Goal: Find specific page/section: Find specific page/section

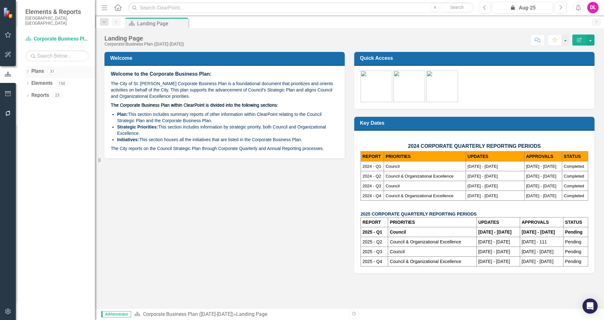
click at [29, 70] on icon "Dropdown" at bounding box center [27, 71] width 4 height 3
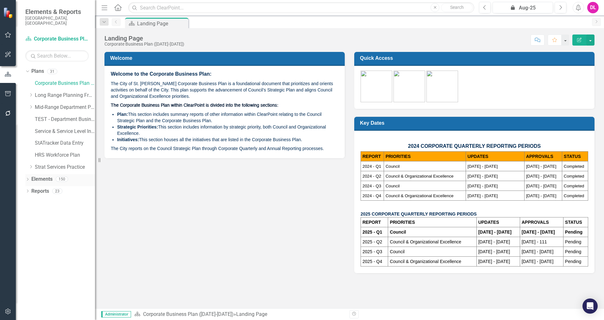
click at [27, 178] on icon "Dropdown" at bounding box center [27, 179] width 4 height 3
click at [32, 105] on icon "Dropdown" at bounding box center [31, 107] width 5 height 4
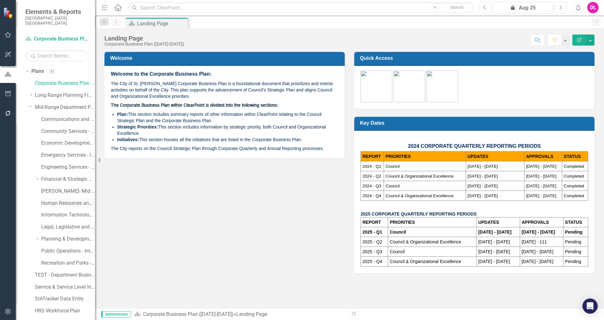
click at [68, 200] on link "Human Resources and Safety - Integrated Business Plan" at bounding box center [68, 203] width 54 height 7
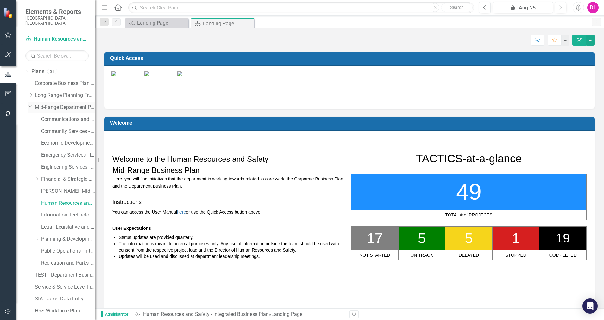
click at [30, 106] on icon at bounding box center [30, 107] width 3 height 2
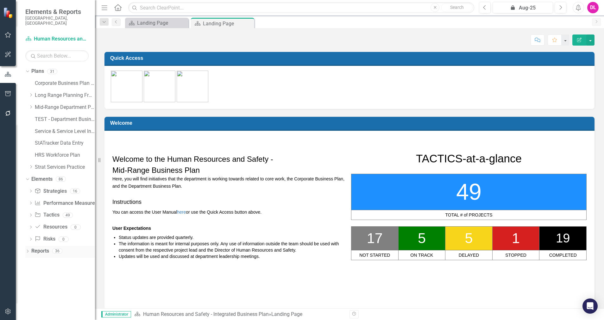
click at [26, 250] on icon "Dropdown" at bounding box center [27, 251] width 4 height 3
click at [28, 179] on icon at bounding box center [27, 180] width 3 height 2
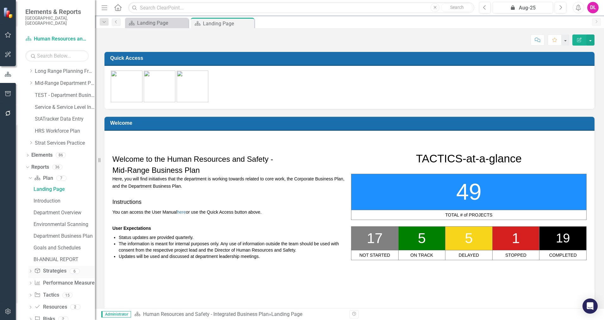
scroll to position [34, 0]
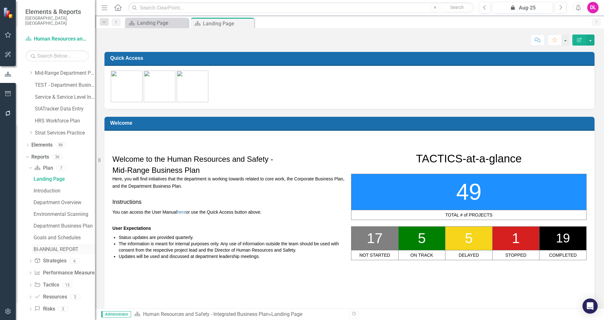
click at [66, 247] on div "BI-ANNUAL REPORT" at bounding box center [64, 250] width 61 height 6
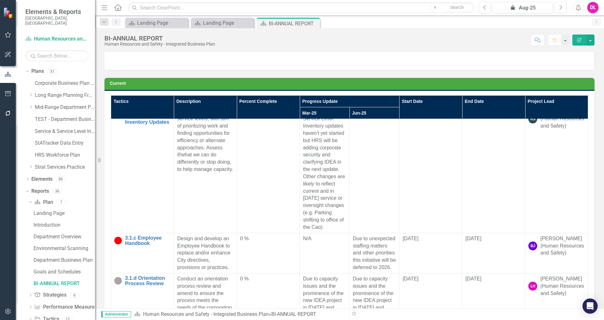
scroll to position [475, 0]
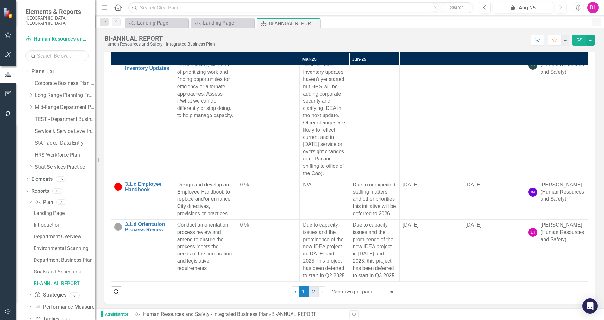
click at [312, 291] on link "2" at bounding box center [314, 292] width 10 height 11
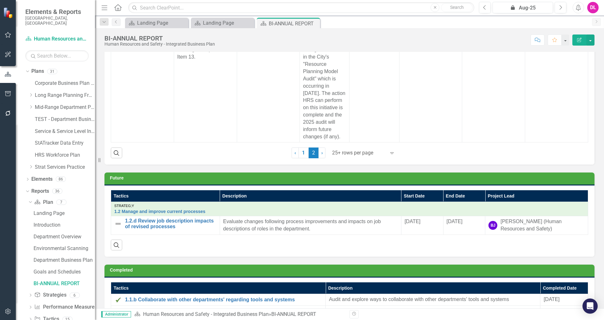
scroll to position [472, 0]
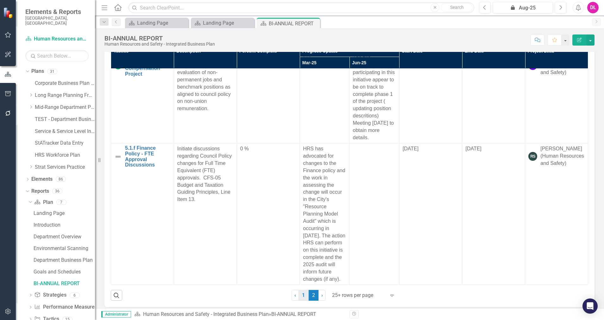
click at [299, 297] on link "1" at bounding box center [304, 295] width 10 height 11
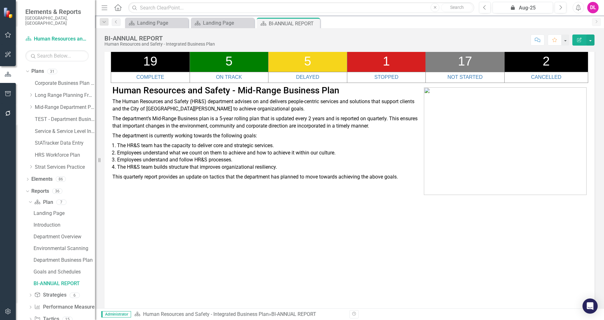
scroll to position [0, 0]
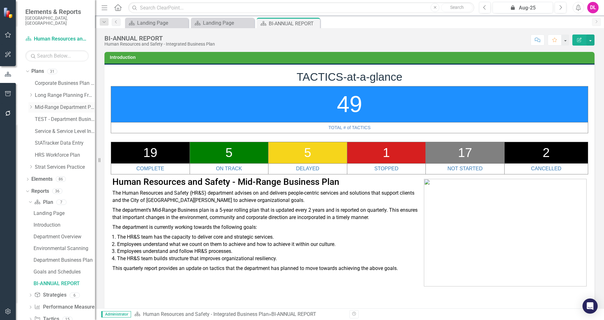
click at [31, 105] on icon "Dropdown" at bounding box center [31, 107] width 5 height 4
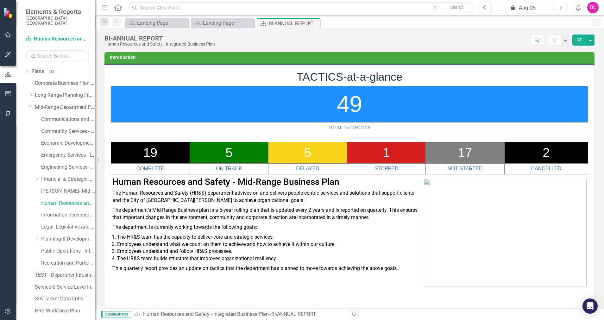
scroll to position [48, 0]
click at [59, 260] on link "HRS Workforce Plan" at bounding box center [65, 263] width 60 height 7
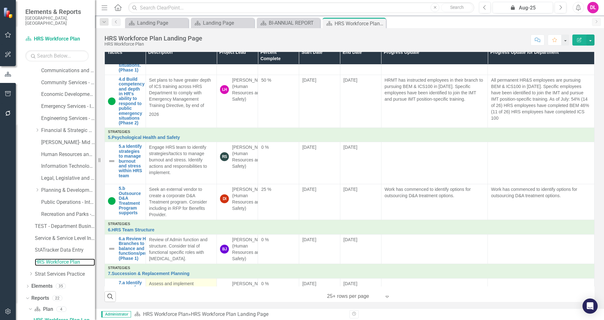
scroll to position [508, 0]
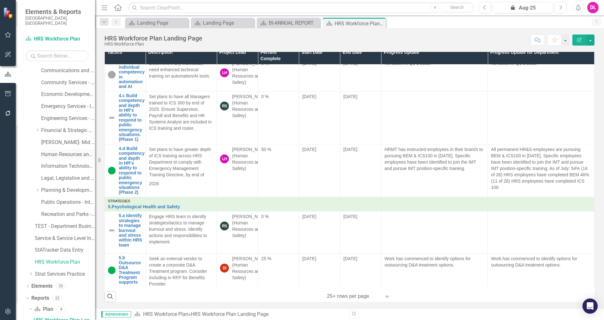
click at [60, 151] on link "Human Resources and Safety - Integrated Business Plan" at bounding box center [68, 154] width 54 height 7
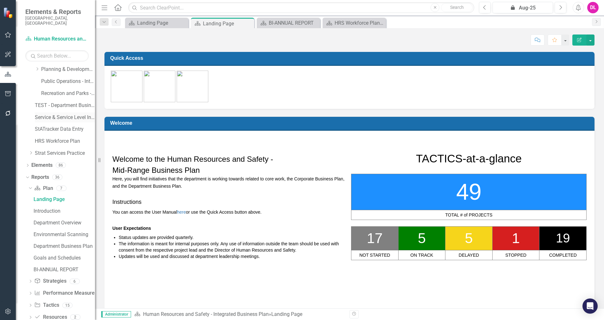
scroll to position [190, 0]
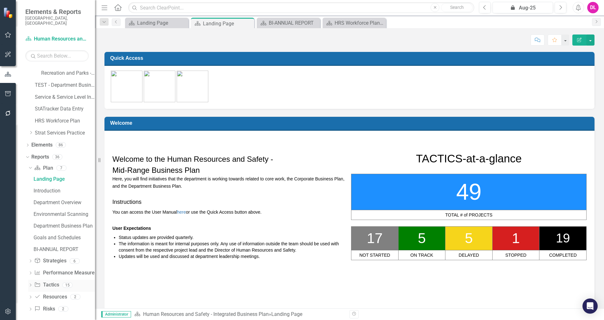
click at [29, 284] on icon "Dropdown" at bounding box center [30, 285] width 4 height 3
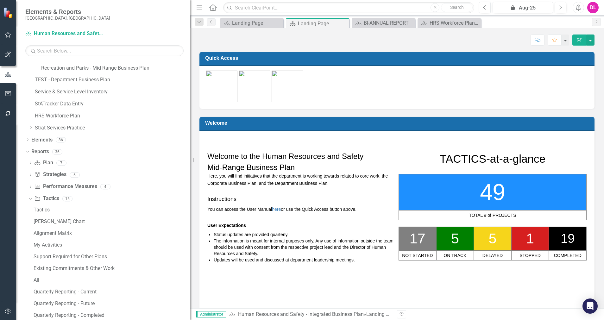
drag, startPoint x: 99, startPoint y: 228, endPoint x: 216, endPoint y: 234, distance: 117.4
click at [216, 234] on div "Elements & Reports City of [GEOGRAPHIC_DATA], [GEOGRAPHIC_DATA] Plan Human Reso…" at bounding box center [302, 160] width 604 height 320
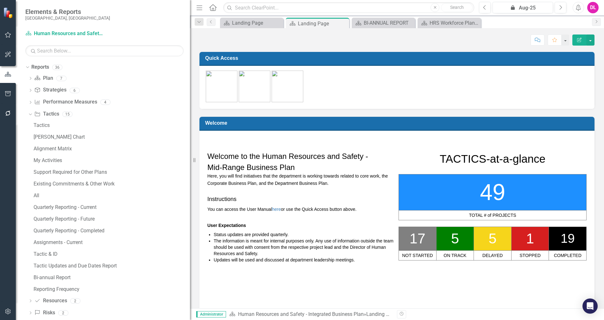
scroll to position [284, 0]
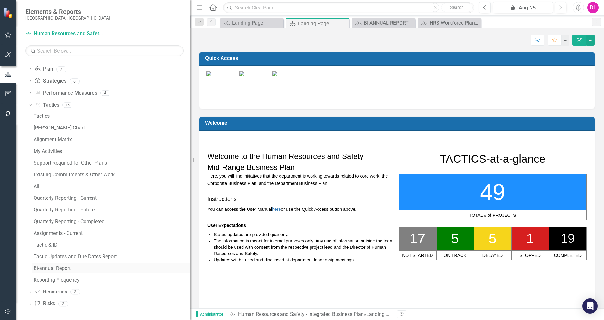
click at [62, 266] on div "Bi-annual Report" at bounding box center [112, 269] width 156 height 6
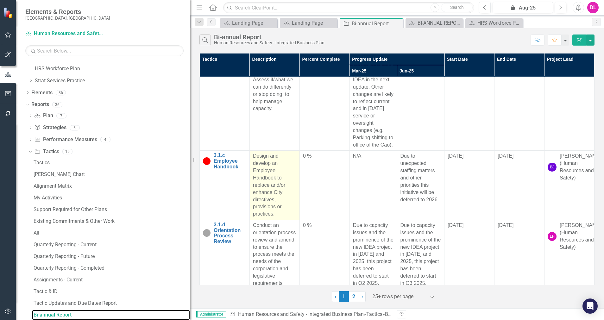
scroll to position [3875, 0]
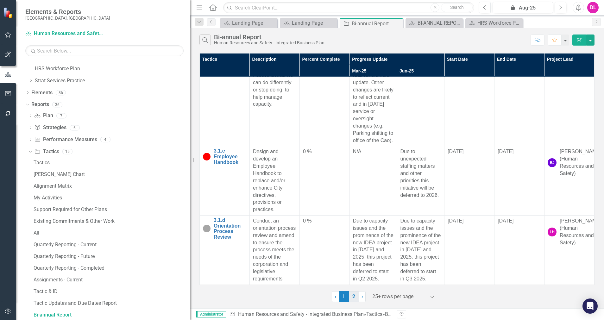
click at [351, 297] on link "2" at bounding box center [354, 296] width 10 height 11
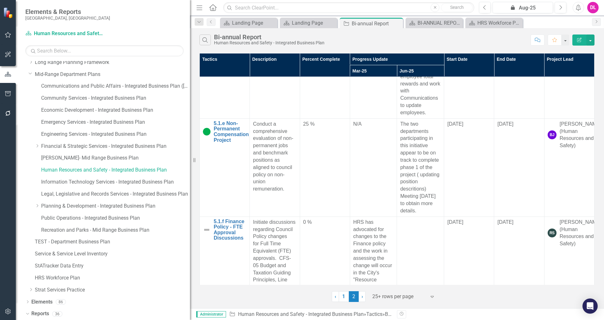
scroll to position [0, 0]
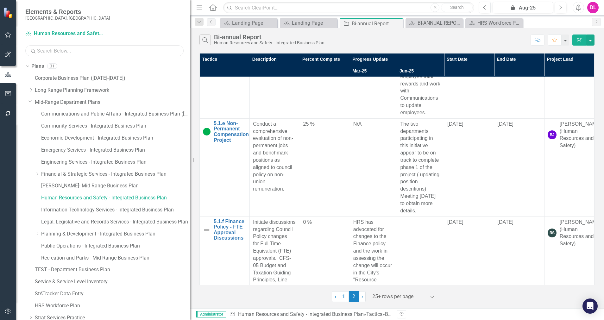
click at [86, 51] on input "text" at bounding box center [104, 50] width 158 height 11
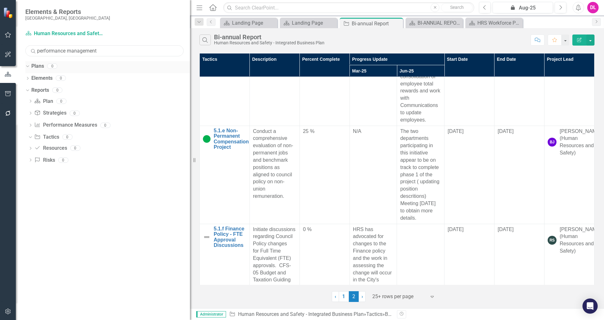
type input "performance management"
click at [28, 66] on icon "Dropdown" at bounding box center [26, 66] width 3 height 4
click at [28, 66] on icon at bounding box center [28, 66] width 2 height 3
